Goal: Use online tool/utility: Use online tool/utility

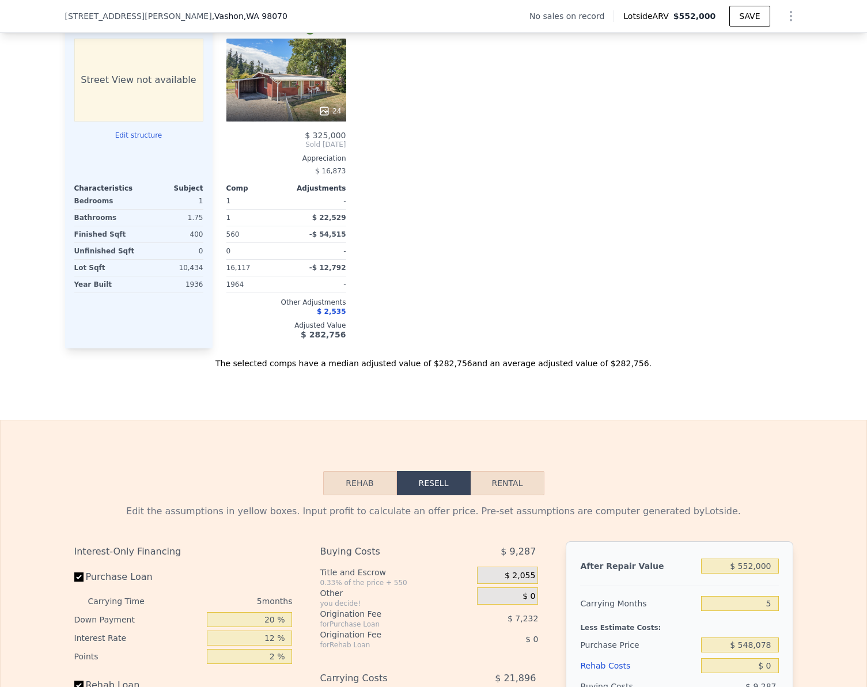
scroll to position [1148, 0]
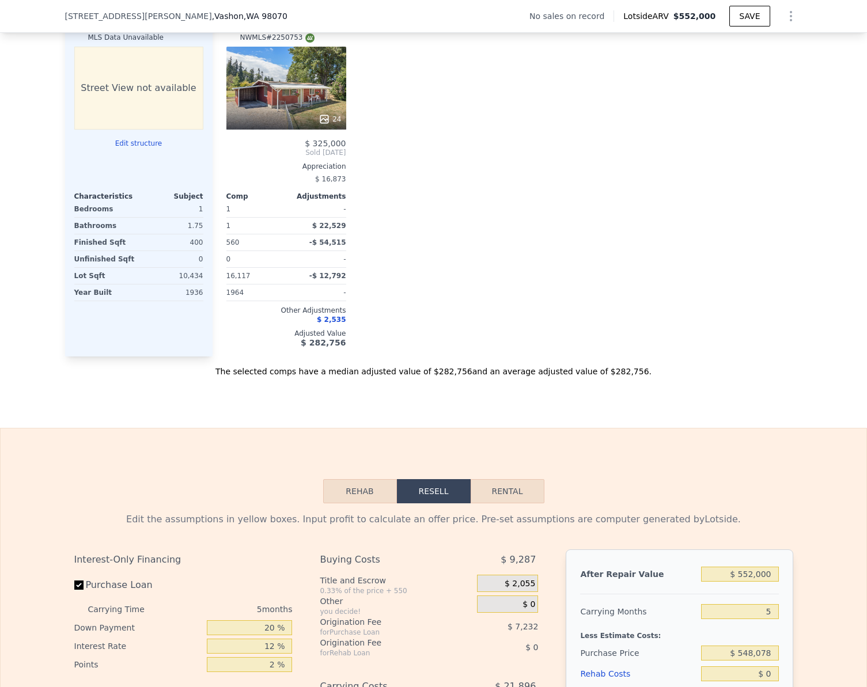
click at [130, 148] on button "Edit structure" at bounding box center [138, 143] width 129 height 9
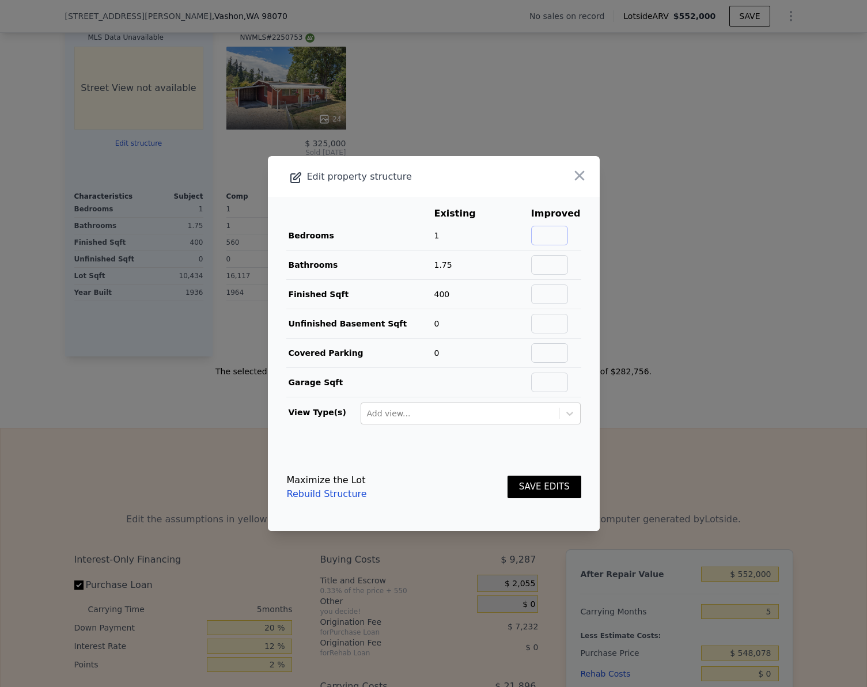
click at [538, 237] on input "text" at bounding box center [549, 236] width 37 height 20
type input "2"
click at [550, 274] on input "text" at bounding box center [549, 265] width 37 height 20
type input "1"
click at [554, 304] on input "text" at bounding box center [549, 295] width 37 height 20
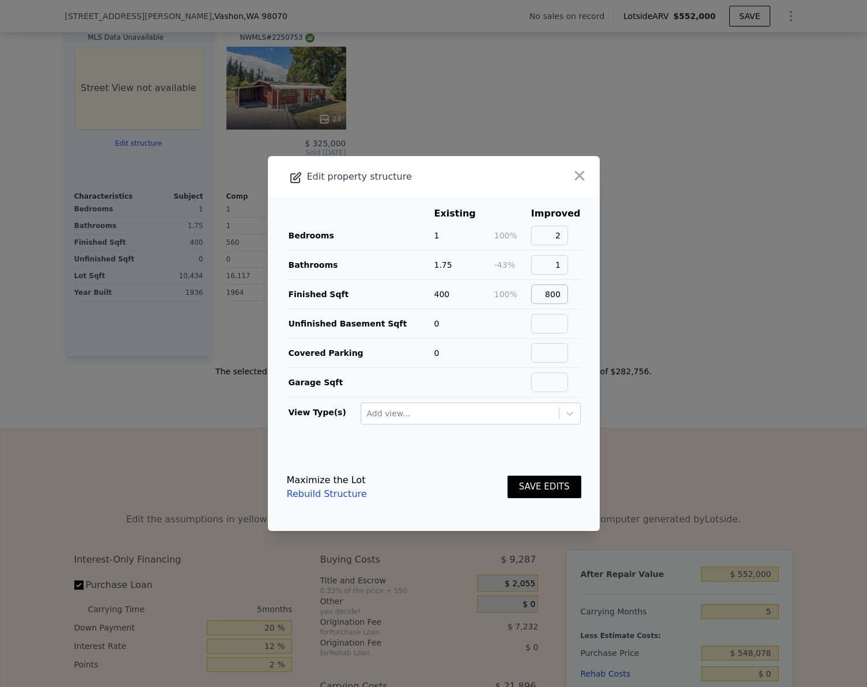
type input "800"
click at [535, 473] on div "SAVE EDITS" at bounding box center [544, 487] width 74 height 51
click at [534, 490] on button "SAVE EDITS" at bounding box center [544, 487] width 74 height 22
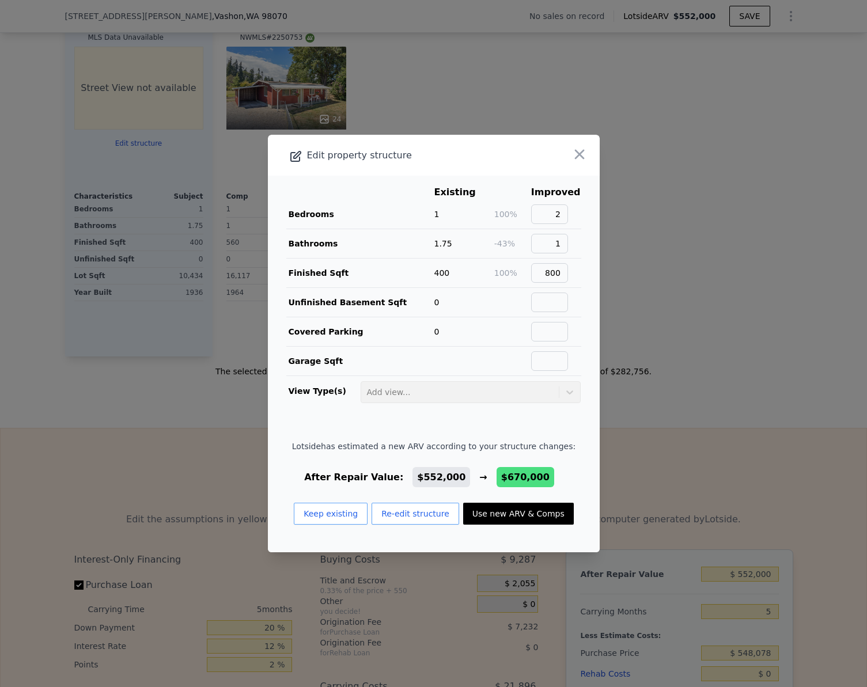
click at [516, 510] on button "Use new ARV & Comps" at bounding box center [518, 514] width 111 height 22
type input "3"
type input "0.75"
type input "1.75"
type input "650"
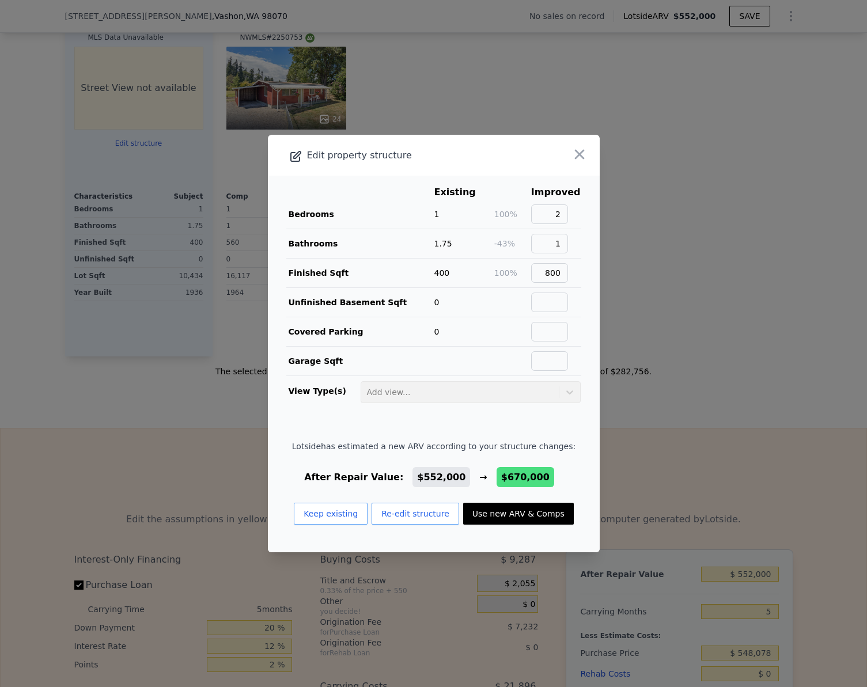
type input "1090"
type input "4220"
type input "119790"
type input "$ 670,000"
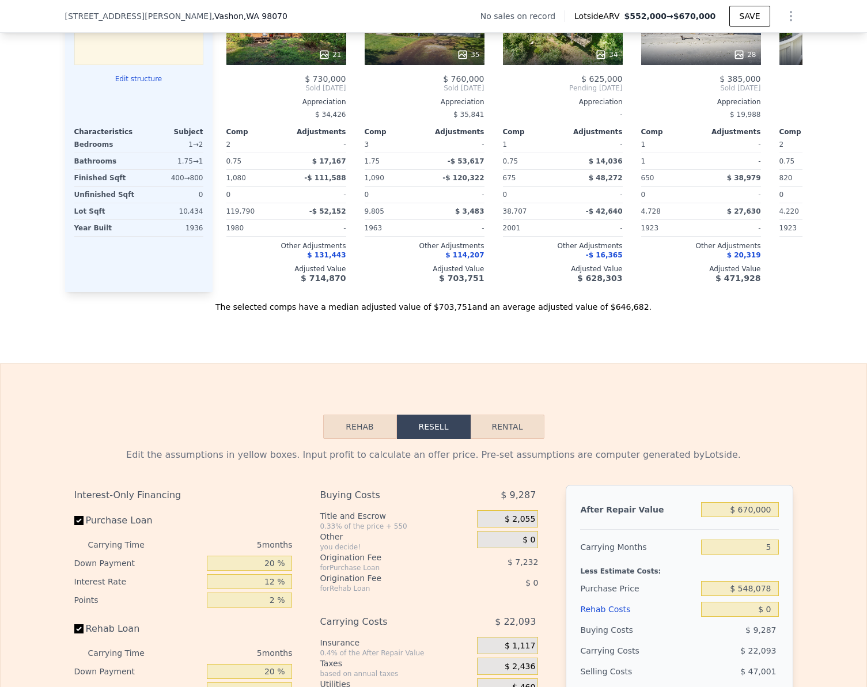
scroll to position [1378, 0]
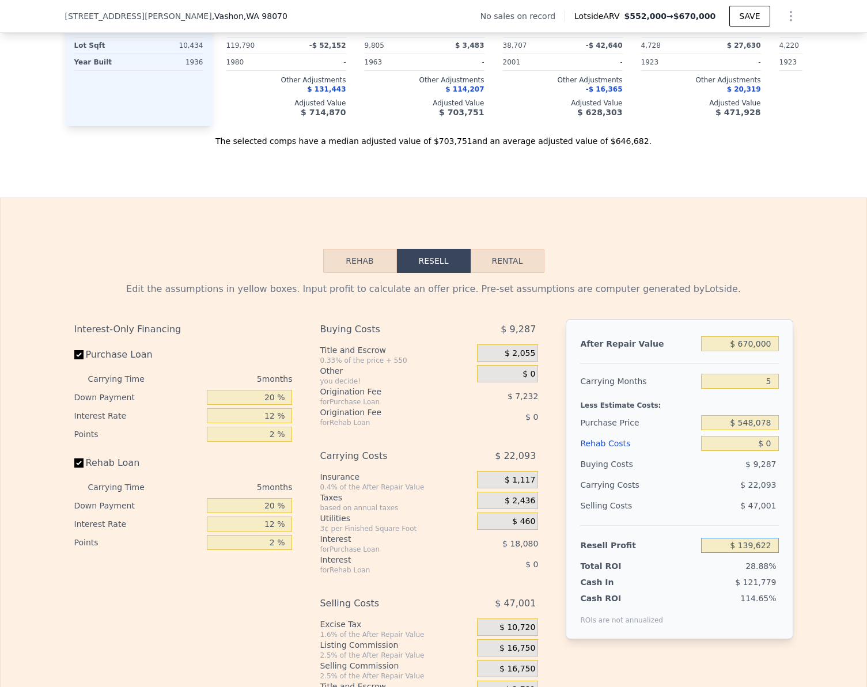
click at [762, 553] on input "$ 139,622" at bounding box center [739, 545] width 77 height 15
type input "$ 75,000"
click at [740, 451] on input "$ 0" at bounding box center [739, 443] width 77 height 15
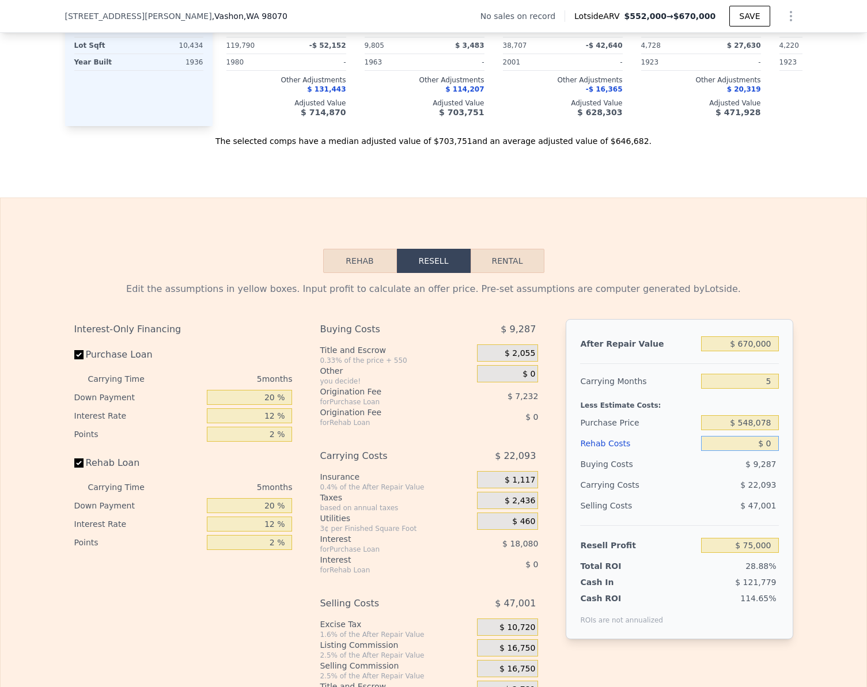
type input "$ 513,000"
click at [740, 451] on input "$ 0" at bounding box center [739, 443] width 77 height 15
type input "$ 7"
type input "$ 74,993"
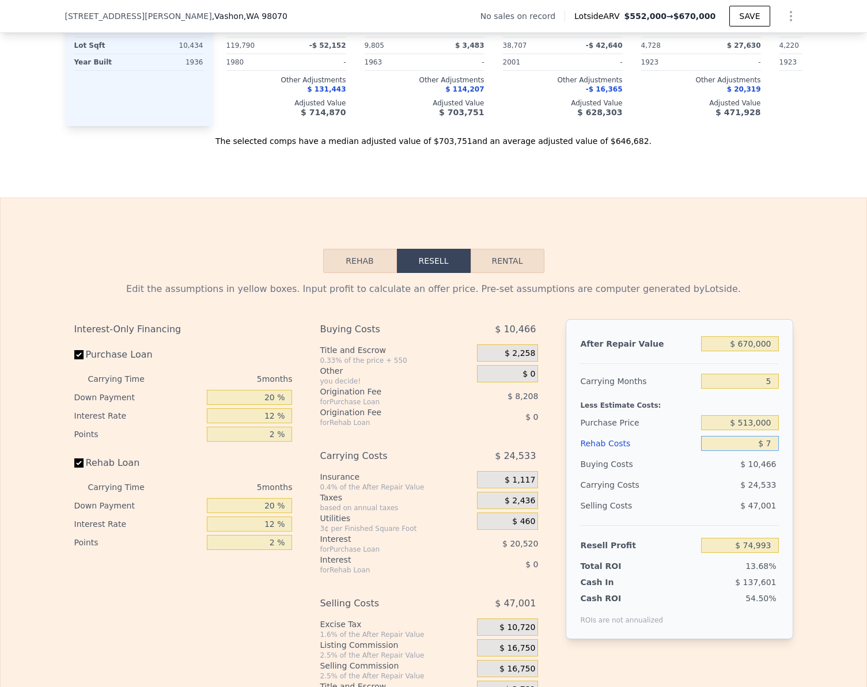
type input "$ 75"
type input "$ 74,919"
type input "$ 750"
type input "$ 74,208"
type input "$ 75,000"
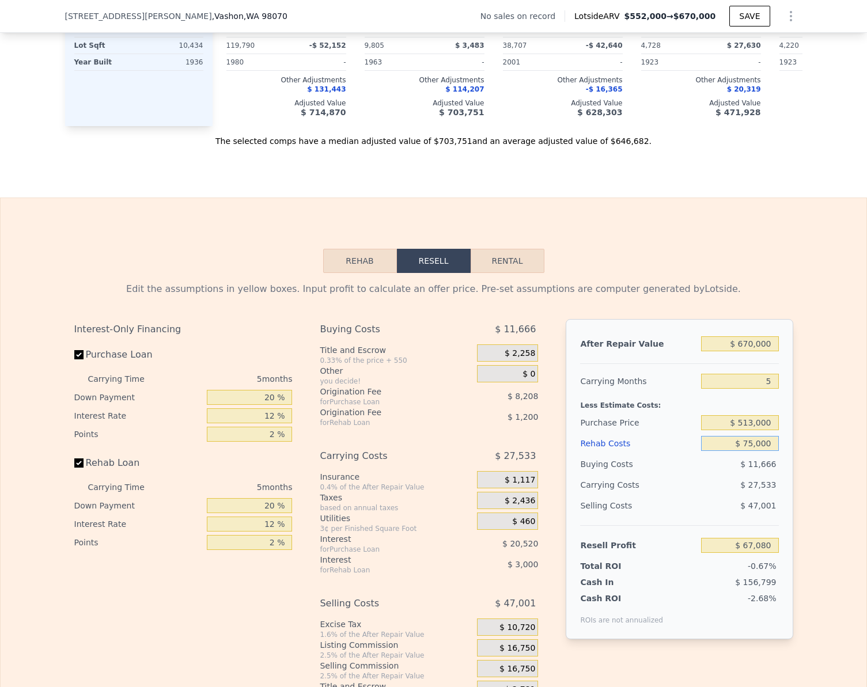
type input "-$ 4,200"
type input "$ 75,000"
click at [819, 458] on div "Edit the assumptions in yellow boxes. Input profit to calculate an offer price.…" at bounding box center [434, 487] width 866 height 429
click at [75, 468] on input "Rehab Loan" at bounding box center [78, 462] width 9 height 9
checkbox input "false"
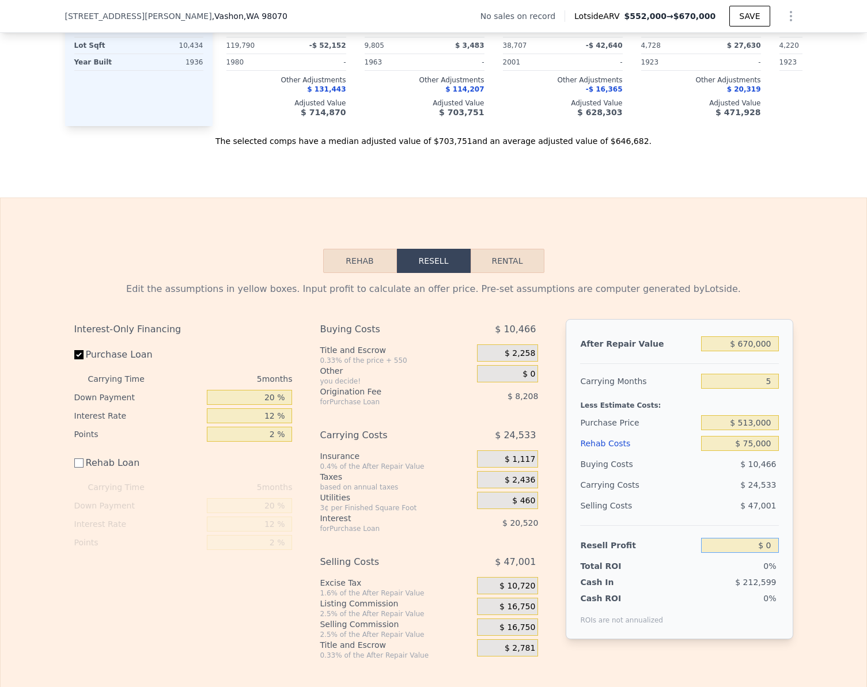
click at [771, 553] on input "$ 0" at bounding box center [739, 545] width 77 height 15
type input "$ 75,000"
click at [810, 526] on div "Edit the assumptions in yellow boxes. Input profit to calculate an offer price.…" at bounding box center [434, 466] width 866 height 387
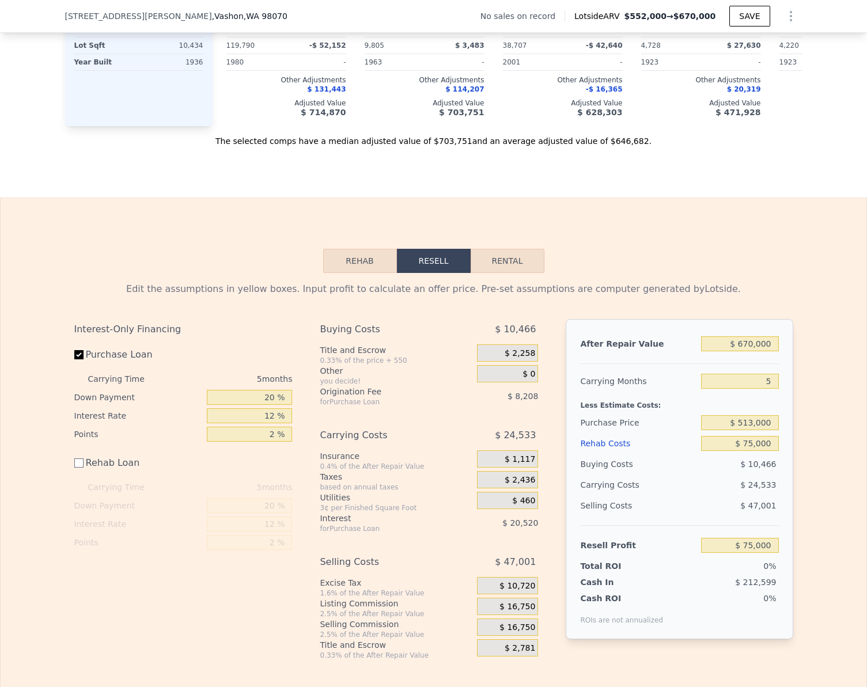
type input "$ 442,198"
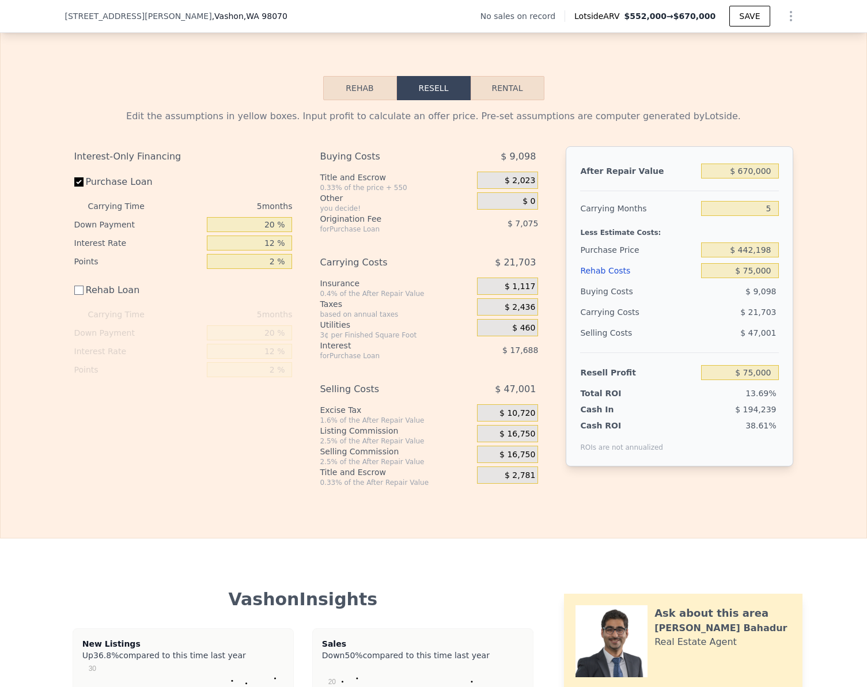
scroll to position [1494, 0]
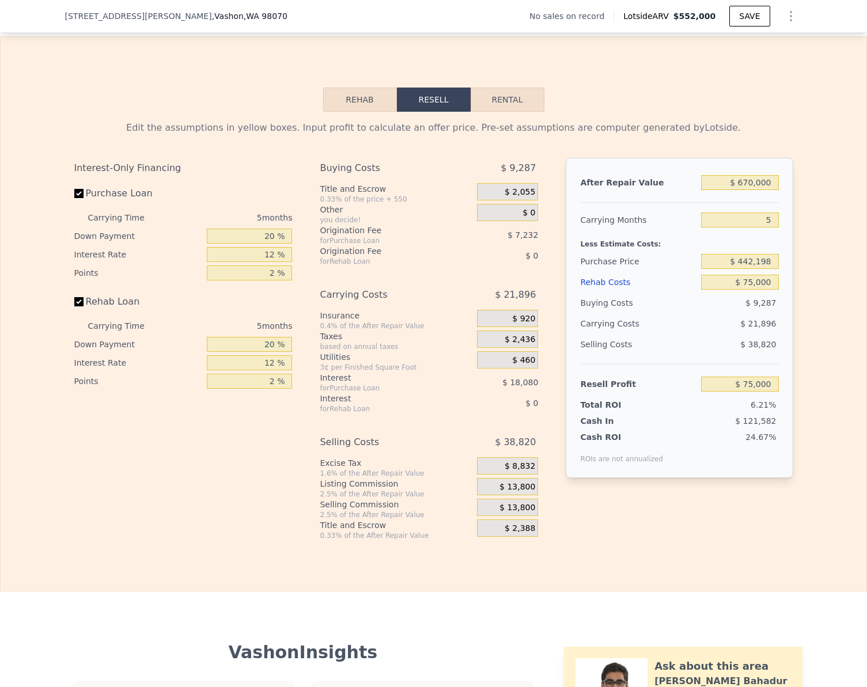
type input "1"
type input "560"
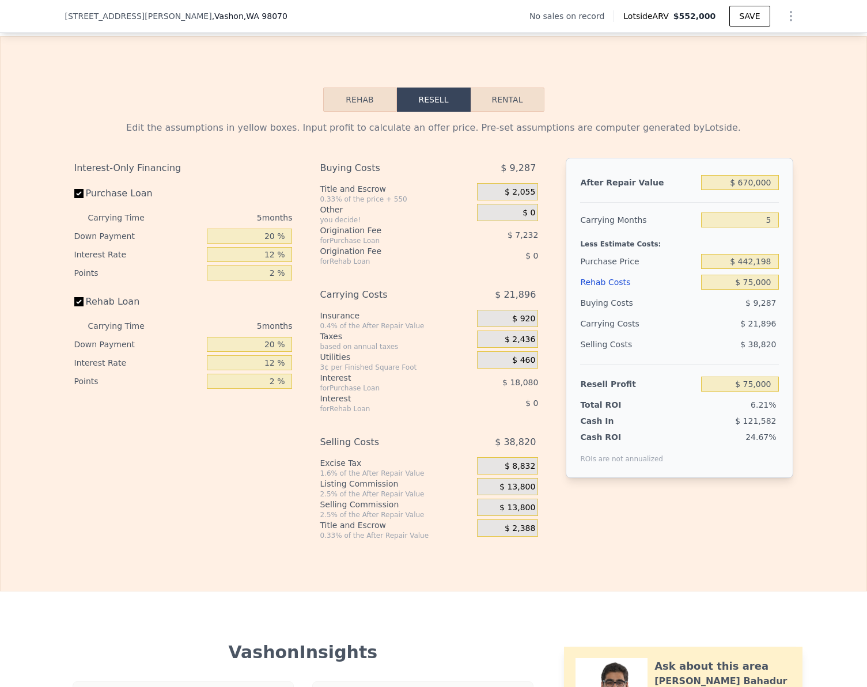
type input "16117"
checkbox input "true"
type input "$ 552,000"
type input "$ 0"
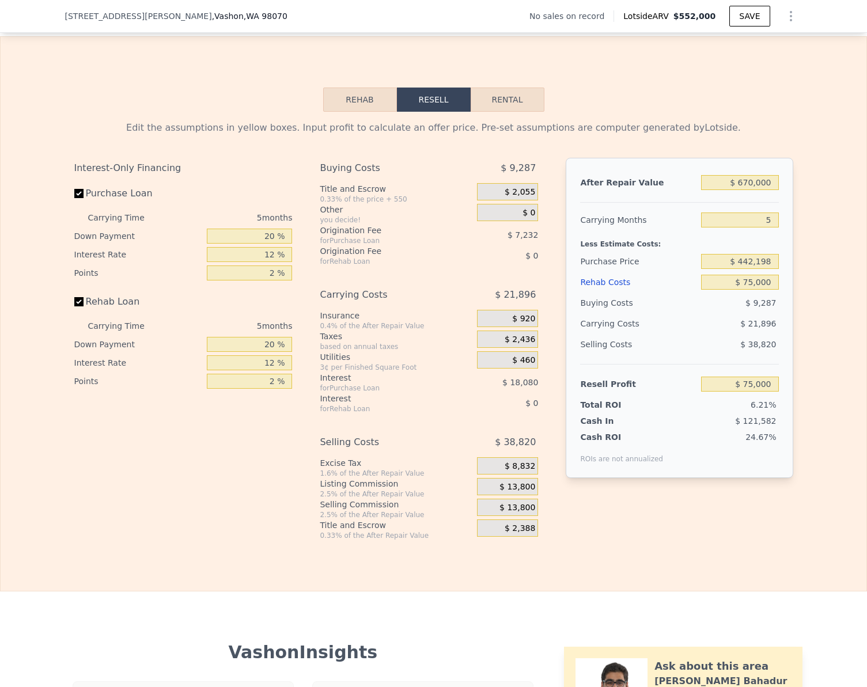
type input "$ 30,000"
click at [78, 306] on input "Rehab Loan" at bounding box center [78, 301] width 9 height 9
checkbox input "false"
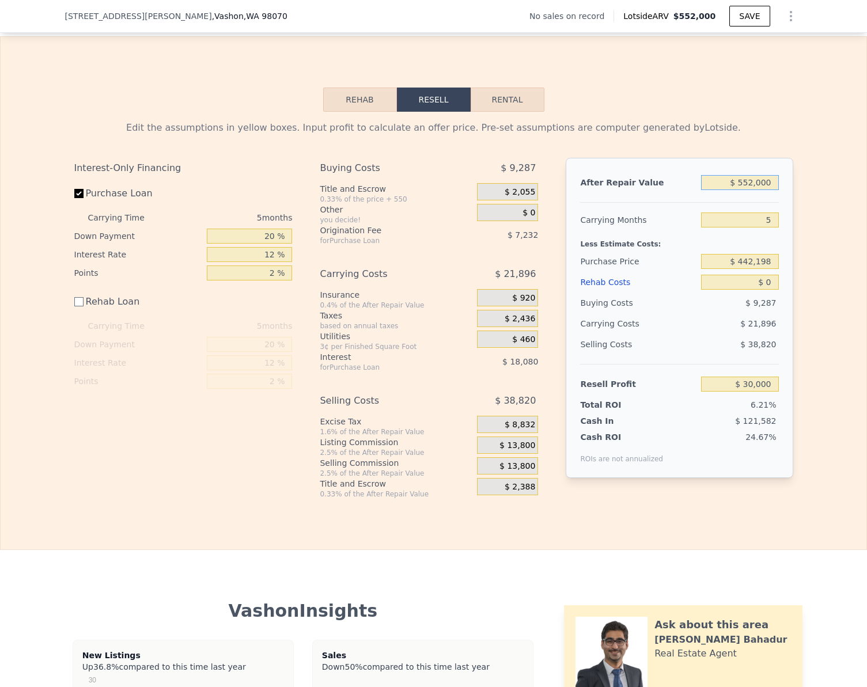
click at [751, 190] on input "$ 552,000" at bounding box center [739, 182] width 77 height 15
type input "$ 7"
type input "-$ 482,803"
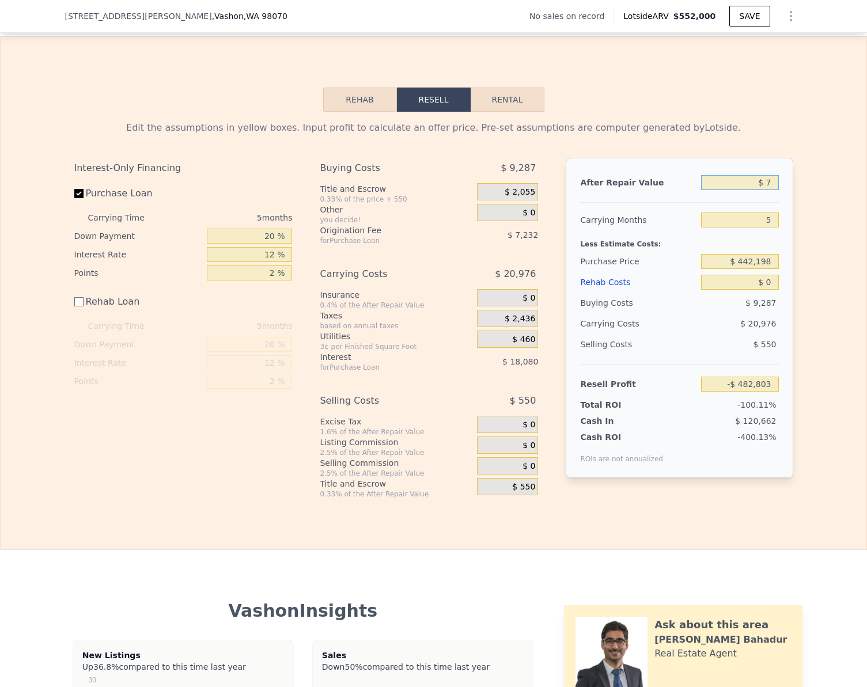
type input "$ 70"
type input "-$ 482,745"
type input "$ 700"
type input "-$ 482,160"
type input "$ 7,000"
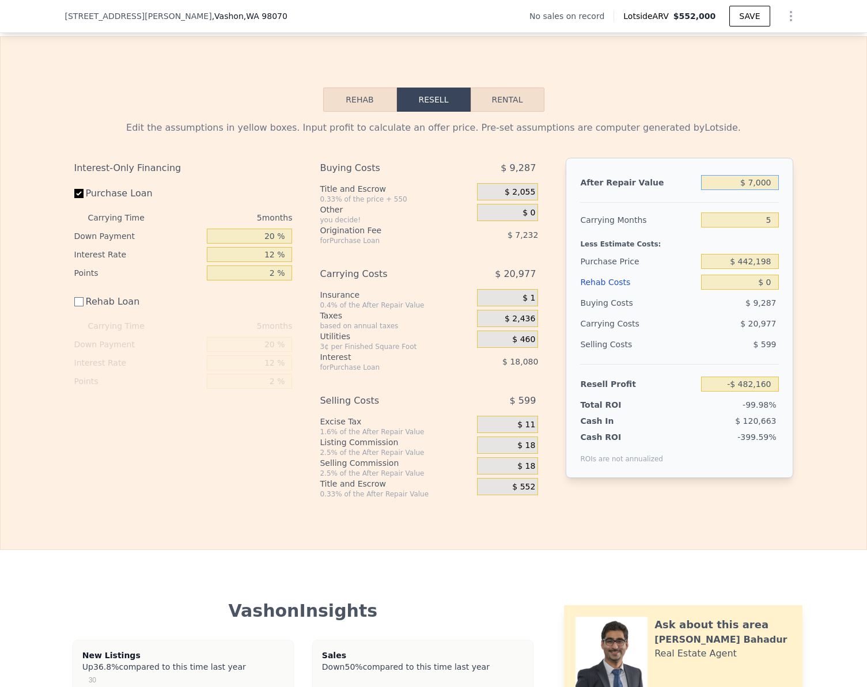
type input "-$ 476,307"
type input "$ 70,000"
type input "-$ 417,780"
type input "$ 700,000"
type input "$ 167,492"
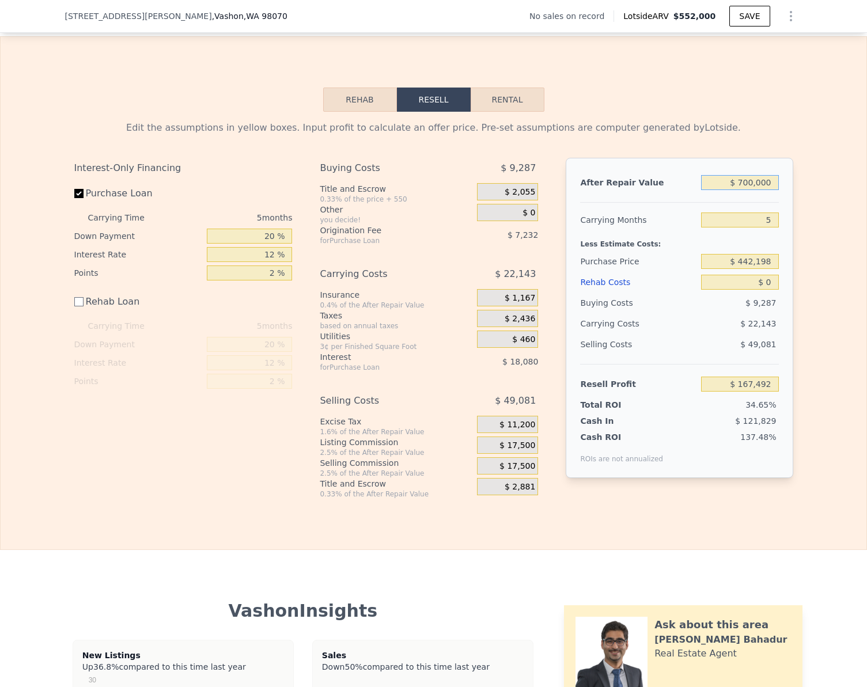
type input "$ 700,000"
click at [768, 290] on input "$ 0" at bounding box center [739, 282] width 77 height 15
type input "$ 7"
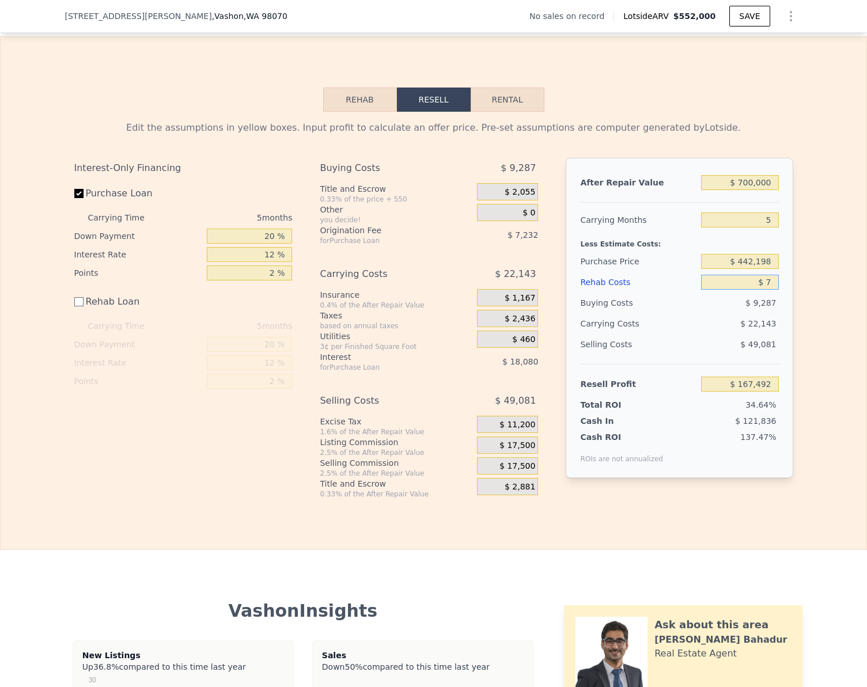
type input "$ 167,485"
type input "$ 75"
type input "$ 167,417"
type input "$ 7,500"
type input "$ 159,992"
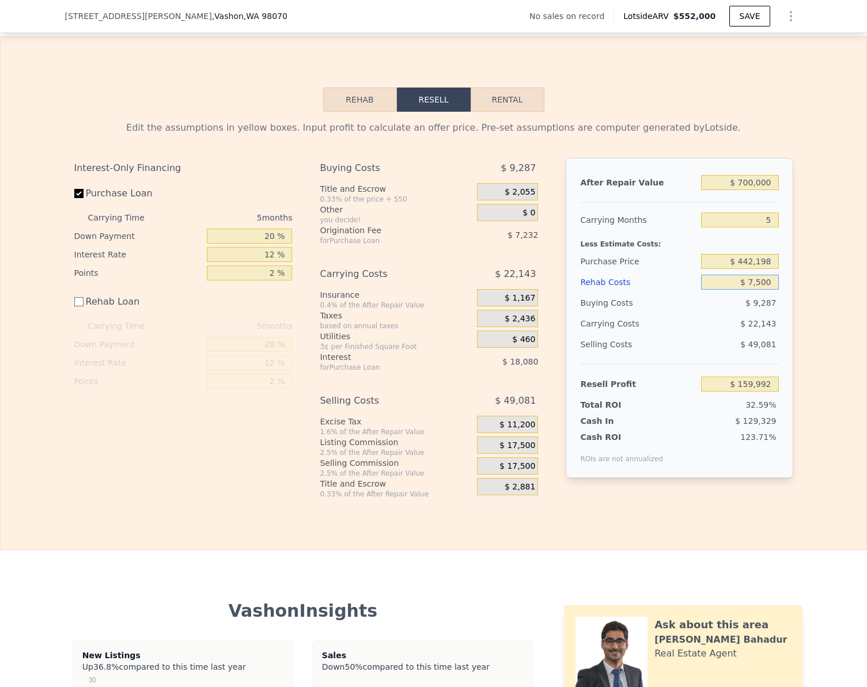
type input "$ 75,000"
type input "$ 92,492"
type input "$ 75,000"
click at [837, 314] on div "Edit the assumptions in yellow boxes. Input profit to calculate an offer price.…" at bounding box center [434, 305] width 866 height 387
click at [763, 269] on input "$ 442,198" at bounding box center [739, 261] width 77 height 15
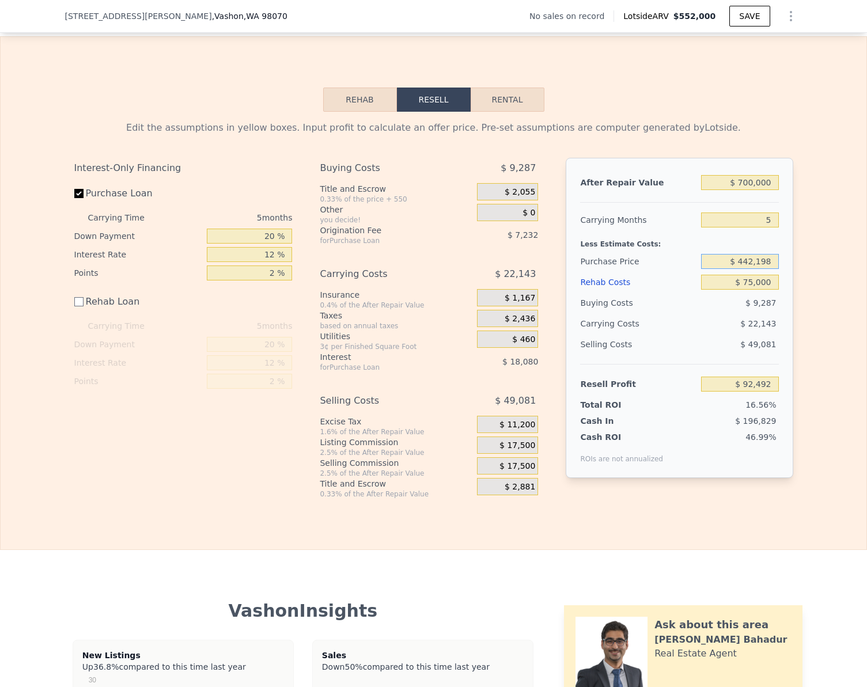
click at [763, 269] on input "$ 442,198" at bounding box center [739, 261] width 77 height 15
type input "$ 450,000"
click at [840, 297] on div "Edit the assumptions in yellow boxes. Input profit to calculate an offer price.…" at bounding box center [434, 305] width 866 height 387
type input "$ 94,607"
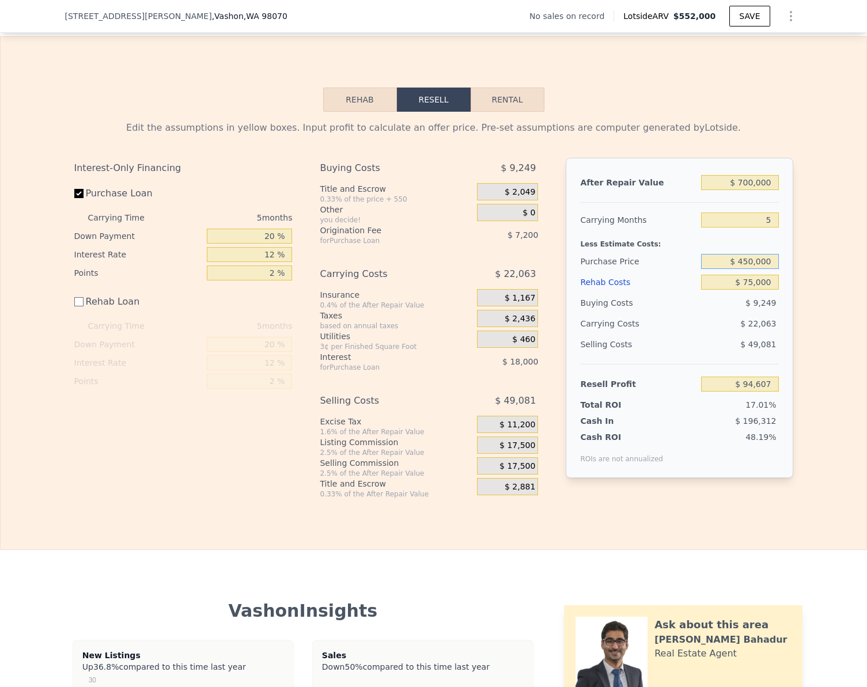
click at [764, 266] on input "$ 450,000" at bounding box center [739, 261] width 77 height 15
type input "$ 470,000"
click at [802, 308] on div "Edit the assumptions in yellow boxes. Input profit to calculate an offer price.…" at bounding box center [434, 305] width 866 height 387
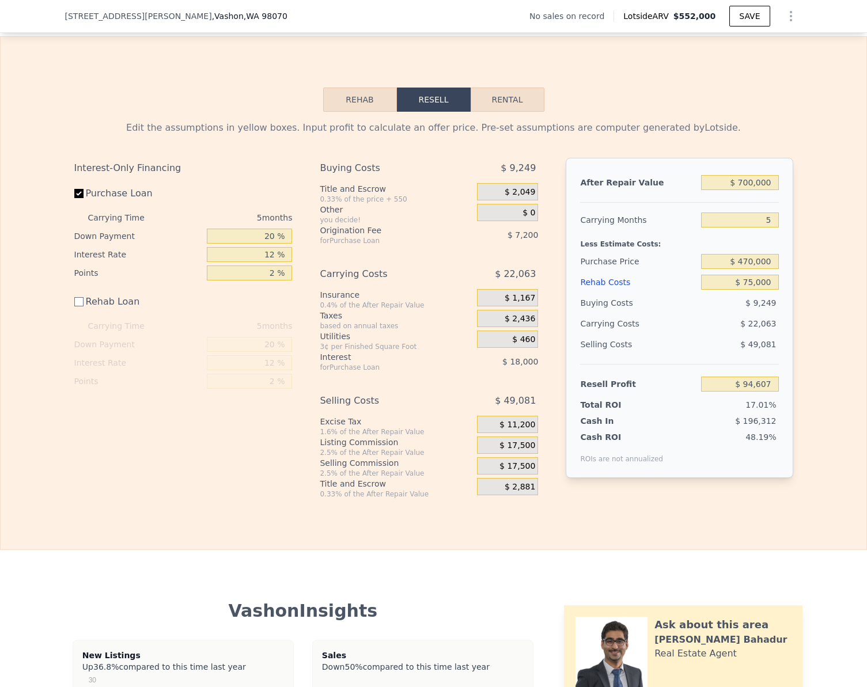
type input "$ 73,421"
checkbox input "true"
type input "$ 552,000"
type input "$ 0"
type input "$ 30,000"
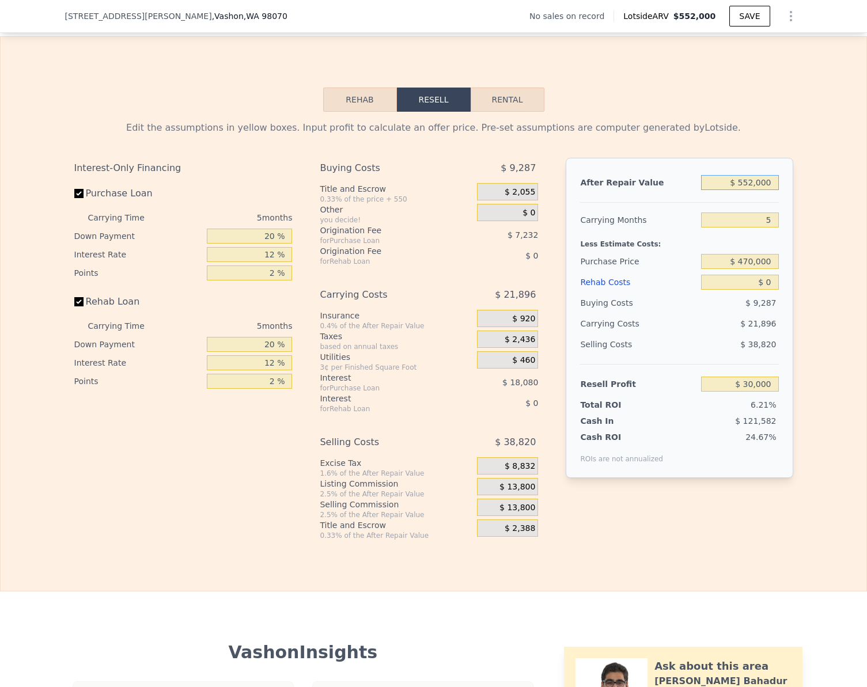
click at [760, 188] on input "$ 552,000" at bounding box center [739, 182] width 77 height 15
type input "$ 7"
type input "-$ 482,803"
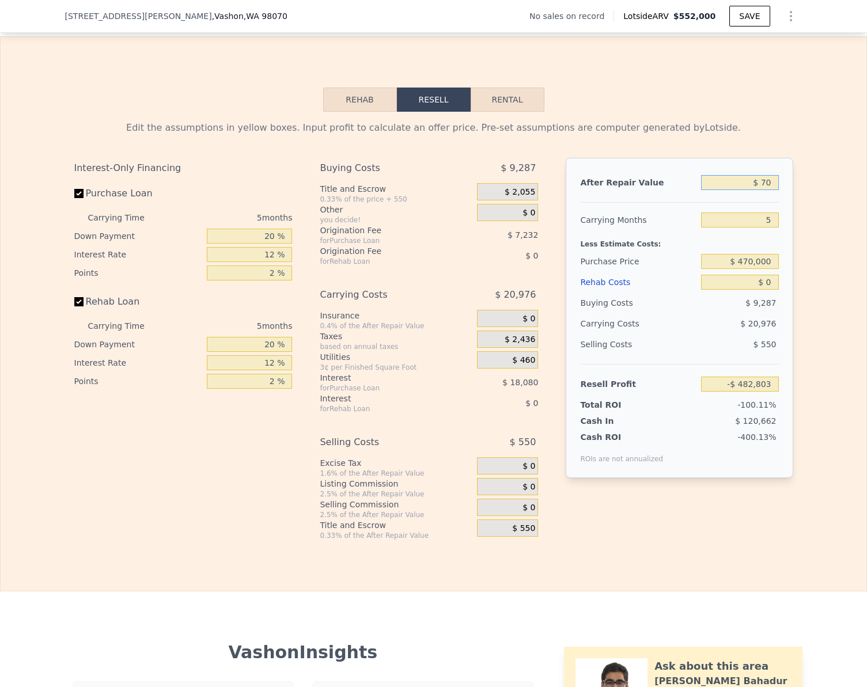
type input "$ 700"
type input "-$ 482,160"
type input "$ 700,000"
type input "$ 167,492"
type input "$ 700,000"
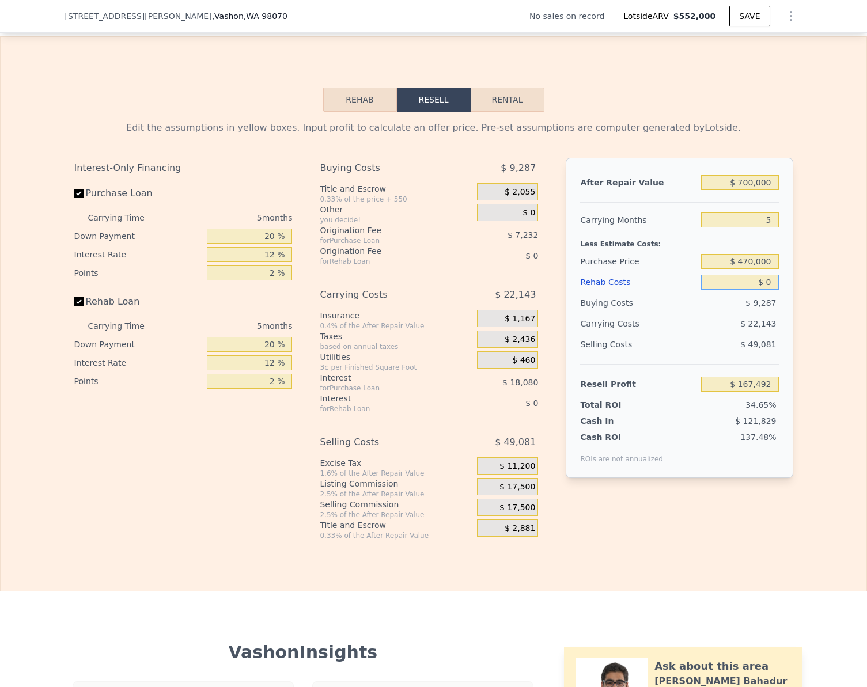
click at [763, 290] on input "$ 0" at bounding box center [739, 282] width 77 height 15
type input "$ 7"
type input "$ 167,485"
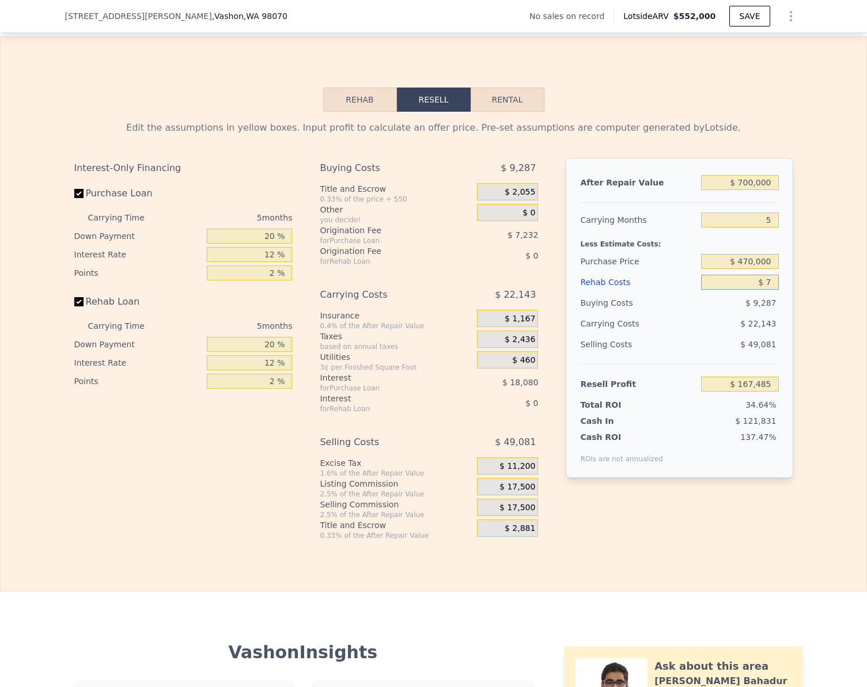
type input "$ 75"
type input "$ 167,411"
type input "$ 7,500"
type input "$ 166,700"
type input "$ 75,000"
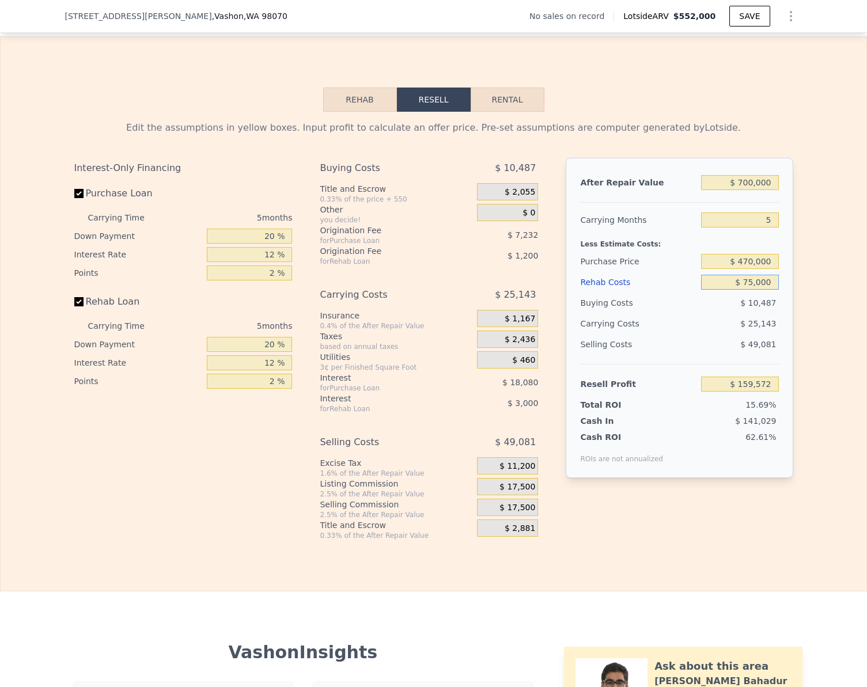
type input "$ 88,292"
type input "$ 75,000"
click at [815, 366] on div "Edit the assumptions in yellow boxes. Input profit to calculate an offer price.…" at bounding box center [434, 326] width 866 height 429
click at [76, 306] on input "Rehab Loan" at bounding box center [78, 301] width 9 height 9
checkbox input "false"
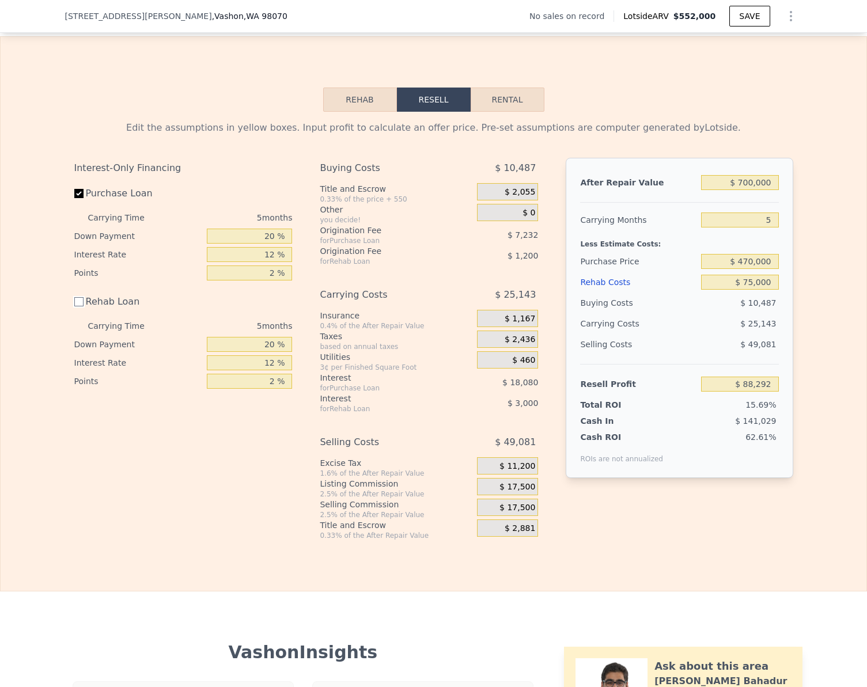
type input "$ 92,492"
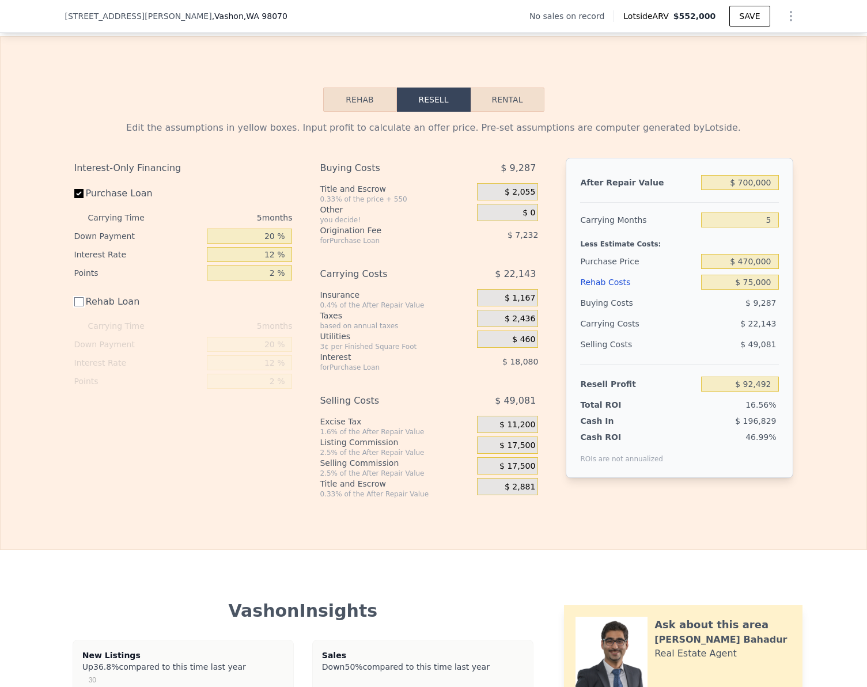
click at [347, 111] on button "Rehab" at bounding box center [360, 100] width 74 height 24
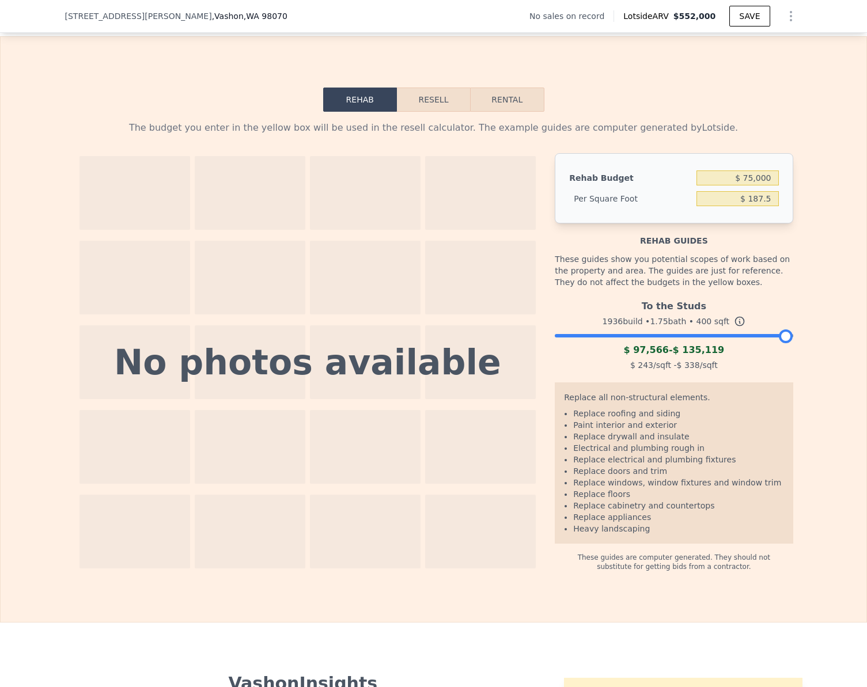
click at [704, 336] on div at bounding box center [674, 332] width 238 height 7
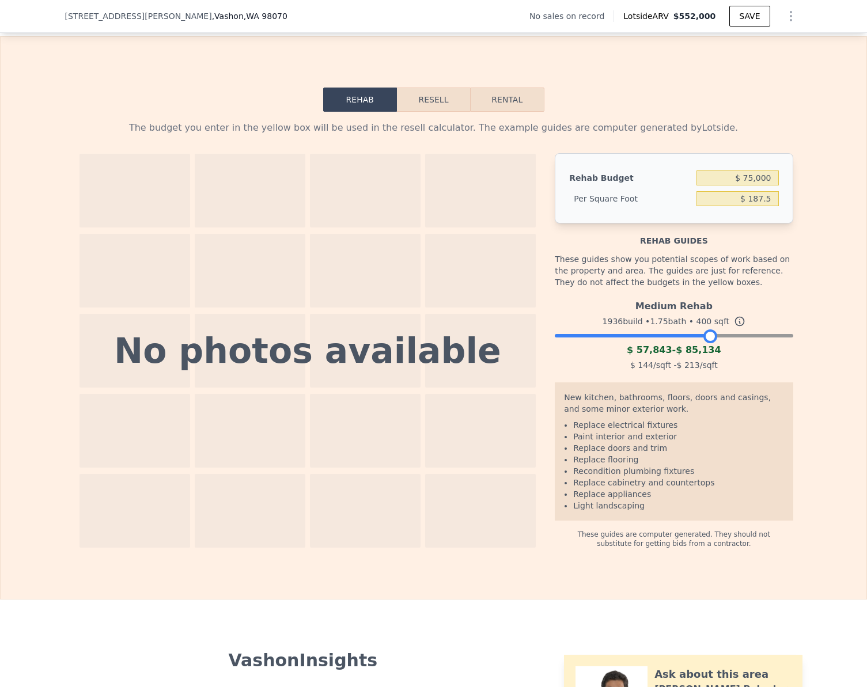
click at [437, 111] on button "Resell" at bounding box center [433, 100] width 73 height 24
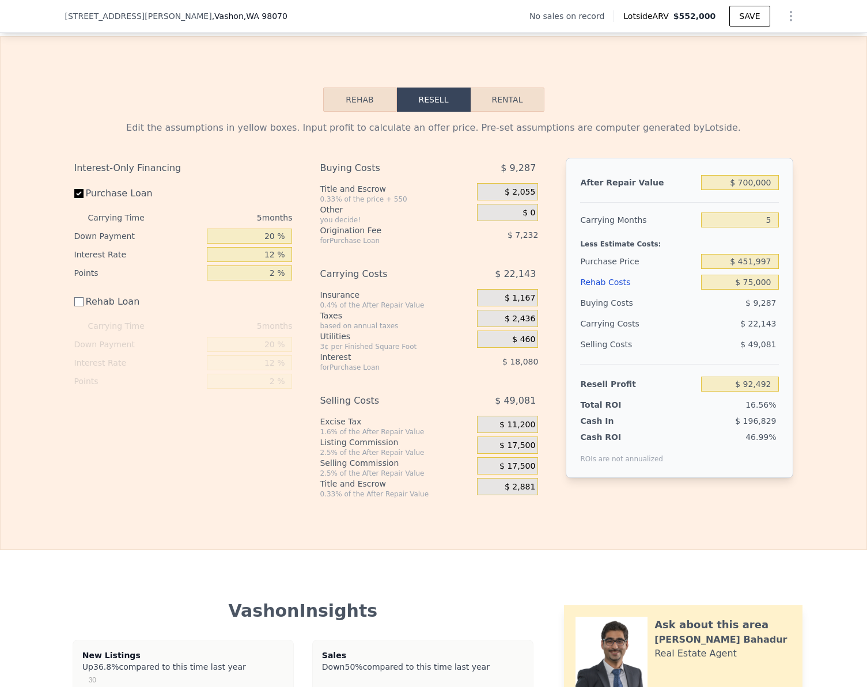
click at [370, 104] on button "Rehab" at bounding box center [360, 100] width 74 height 24
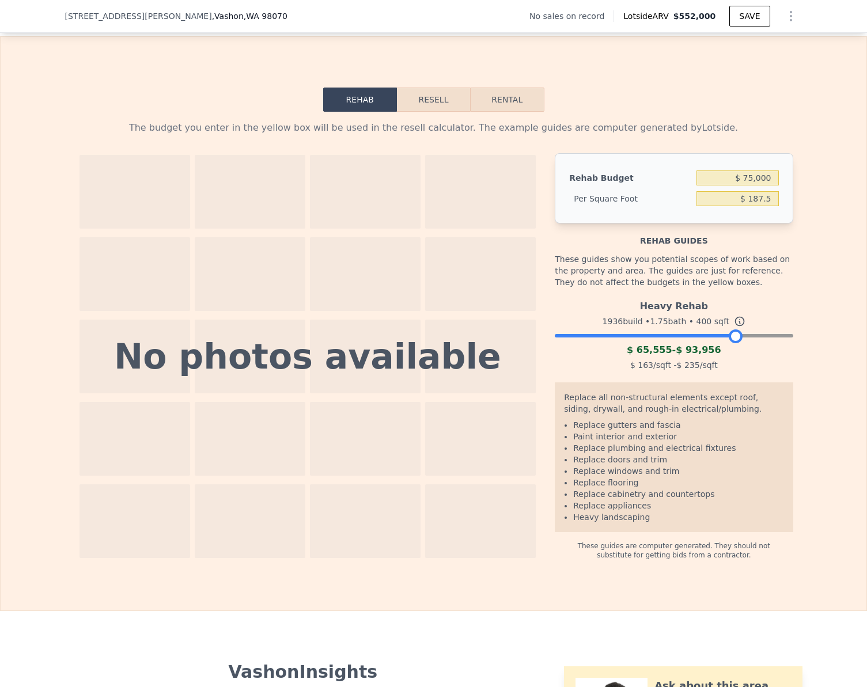
click at [730, 336] on div at bounding box center [674, 332] width 238 height 7
click at [448, 103] on button "Resell" at bounding box center [433, 100] width 73 height 24
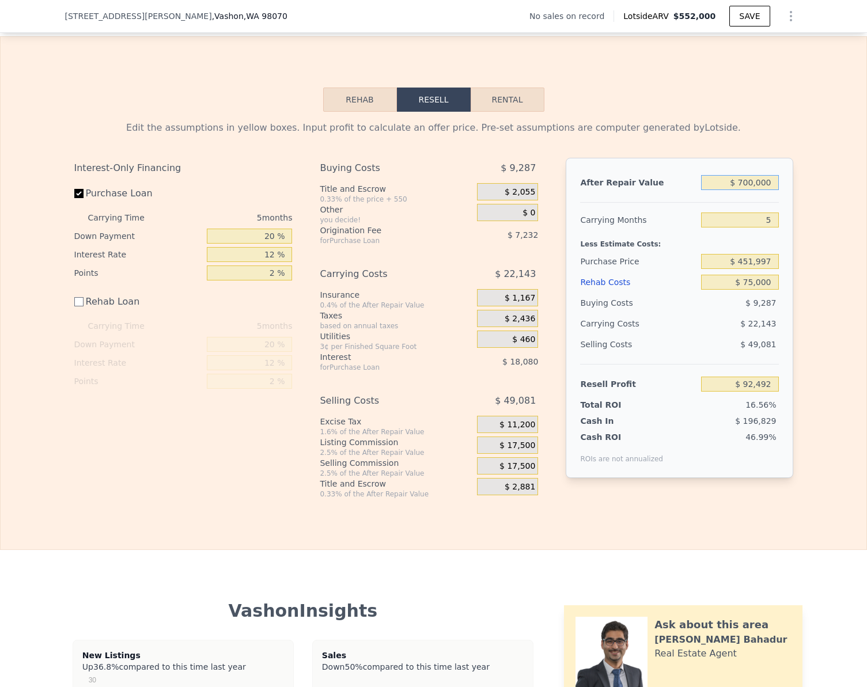
click at [768, 190] on input "$ 700,000" at bounding box center [739, 182] width 77 height 15
type input "$ 75"
type input "-$ 557,740"
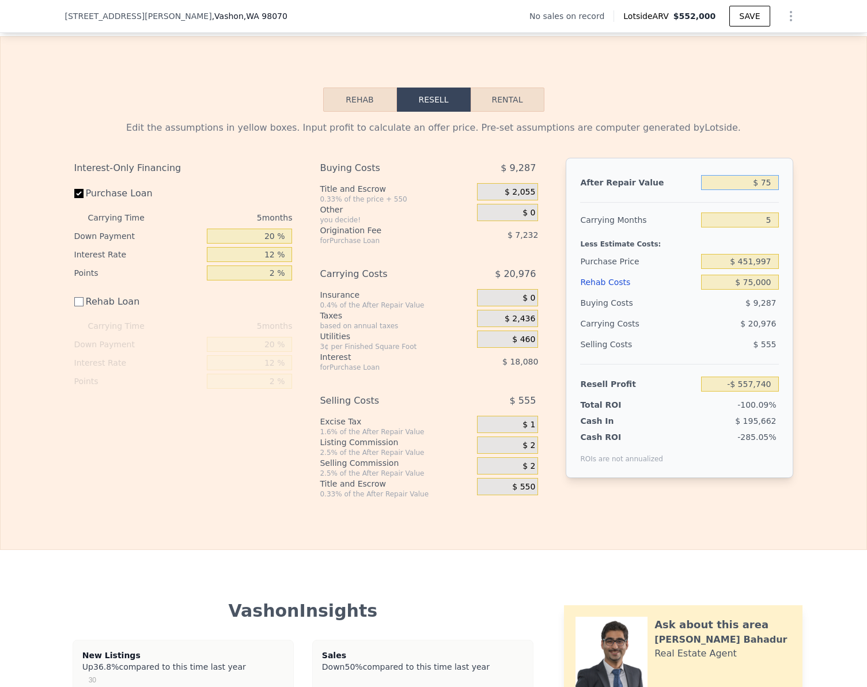
type input "$ 750"
type input "-$ 557,113"
type input "$ 7,500"
type input "-$ 550,844"
type input "$ 75,000"
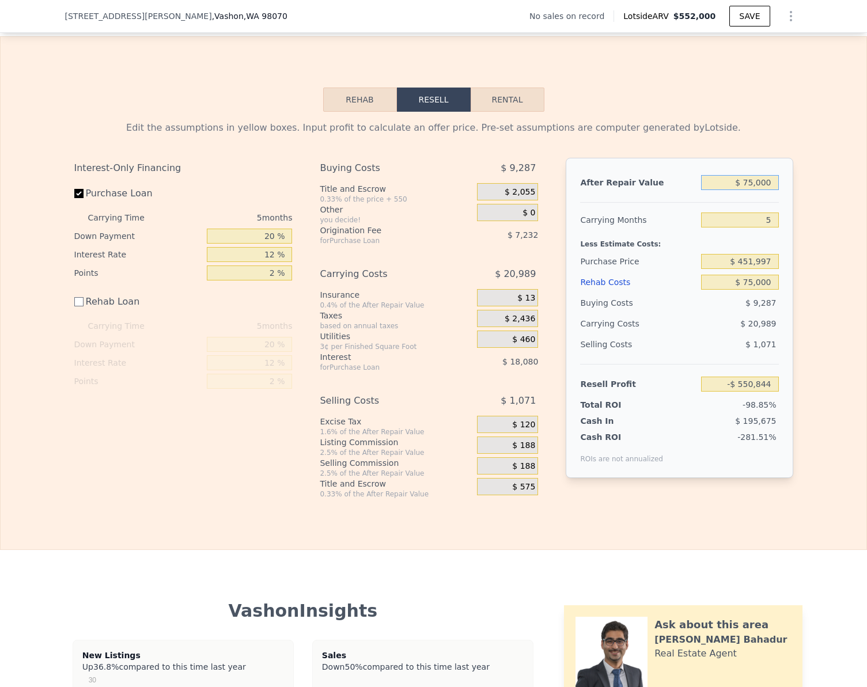
type input "-$ 488,135"
type input "$ 750,000"
type input "$ 138,942"
type input "$ 750,000"
click at [761, 287] on input "$ 75,000" at bounding box center [739, 282] width 77 height 15
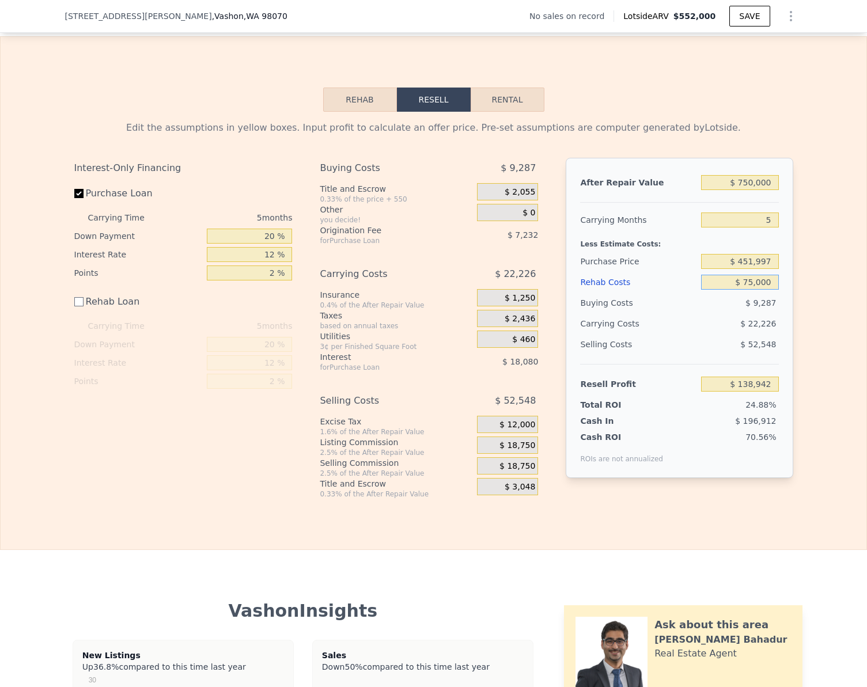
click at [761, 287] on input "$ 75,000" at bounding box center [739, 282] width 77 height 15
type input "$ 85"
type input "$ 213,857"
type input "$ 8,500"
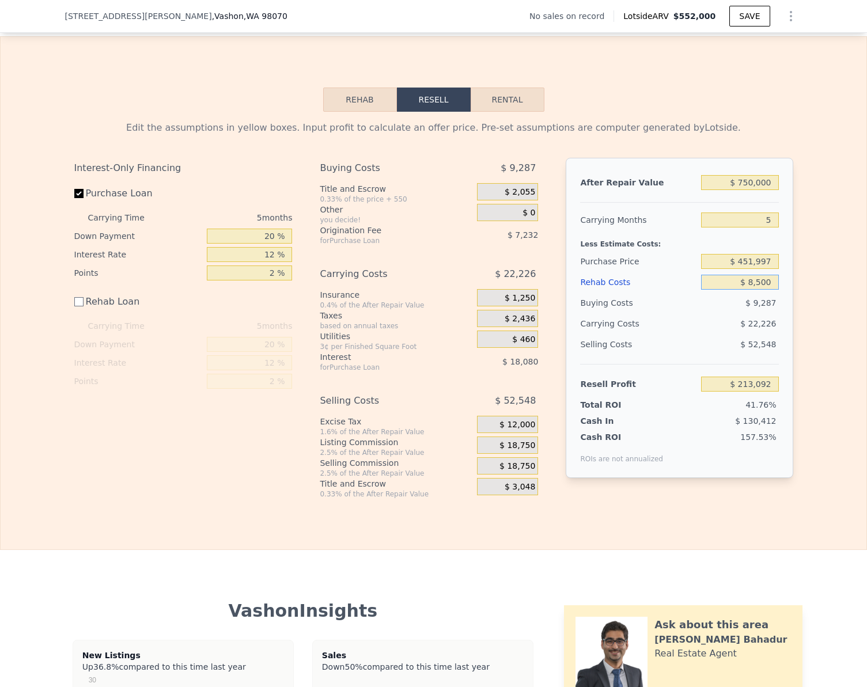
type input "$ 205,442"
type input "$ 85,000"
type input "$ 128,942"
type input "$ 85,000"
click at [818, 289] on div "Edit the assumptions in yellow boxes. Input profit to calculate an offer price.…" at bounding box center [434, 305] width 866 height 387
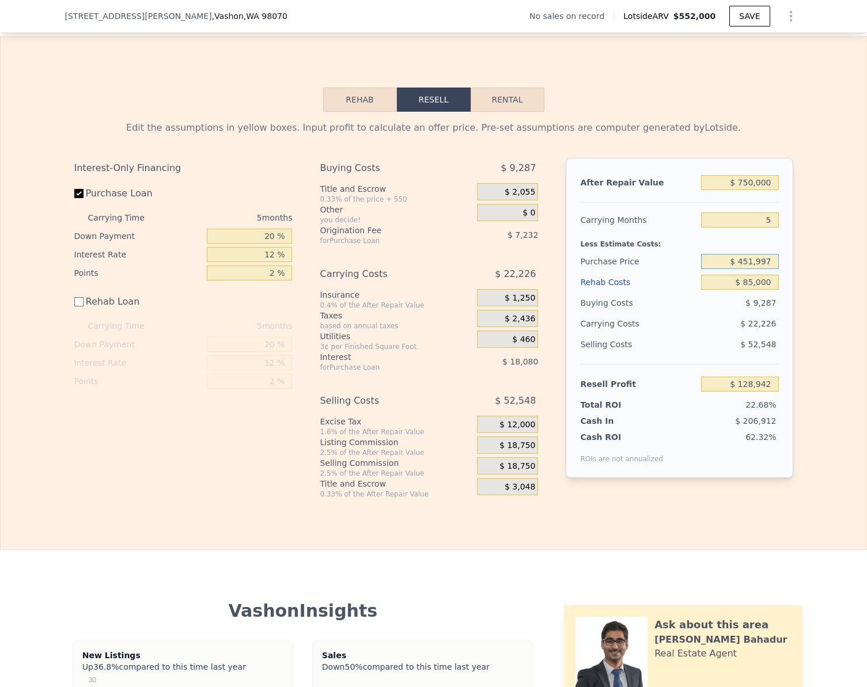
click at [768, 266] on input "$ 451,997" at bounding box center [739, 261] width 77 height 15
type input "$ 475,000"
click at [798, 276] on div "Edit the assumptions in yellow boxes. Input profit to calculate an offer price.…" at bounding box center [434, 305] width 866 height 387
type input "$ 104,574"
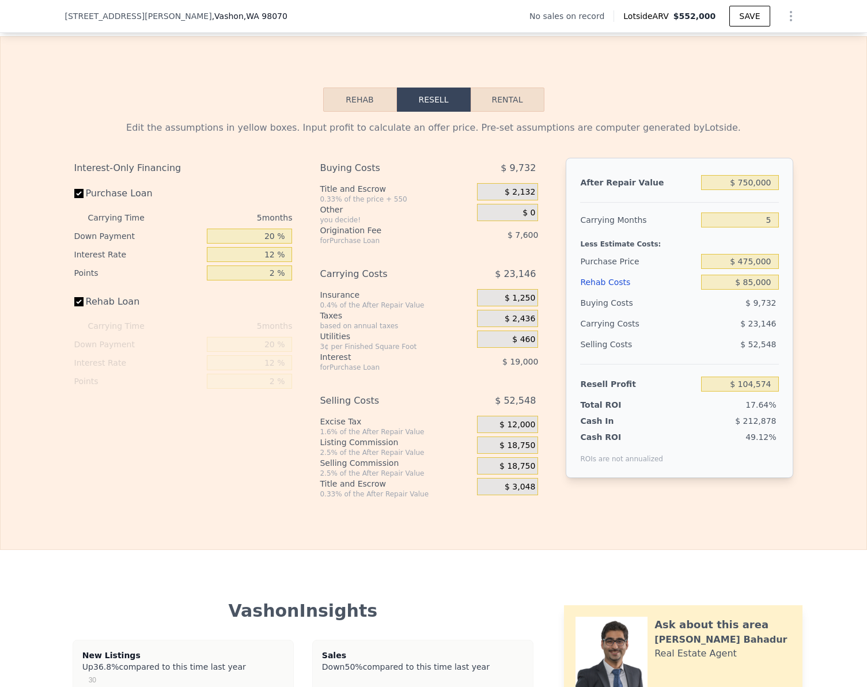
checkbox input "true"
type input "$ 552,000"
type input "$ 0"
type input "$ 30,000"
